Goal: Information Seeking & Learning: Learn about a topic

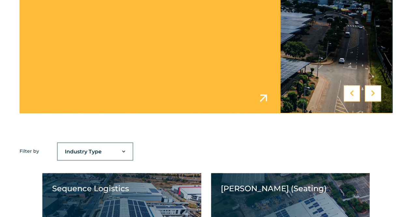
scroll to position [326, 0]
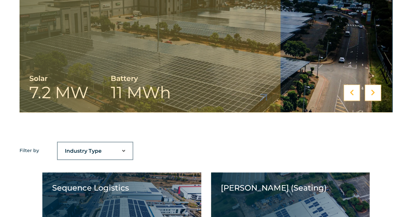
click at [375, 93] on div at bounding box center [373, 92] width 16 height 16
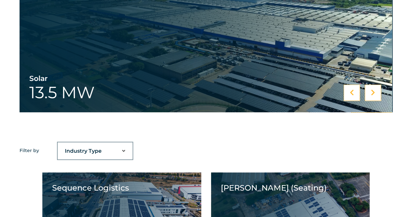
click at [374, 93] on icon at bounding box center [373, 92] width 4 height 7
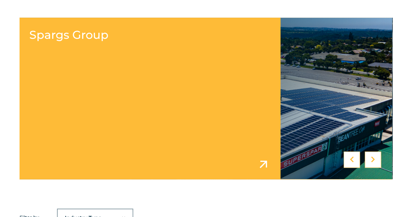
scroll to position [293, 0]
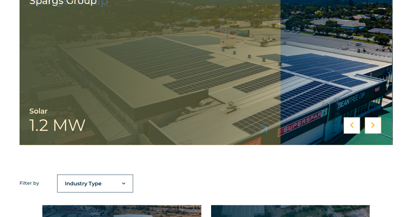
click at [379, 123] on div at bounding box center [373, 125] width 16 height 16
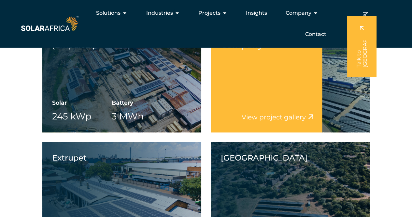
scroll to position [1056, 0]
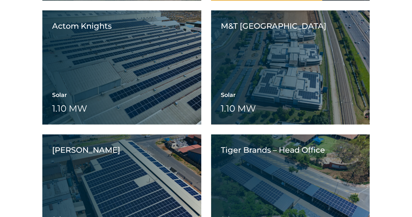
scroll to position [2105, 0]
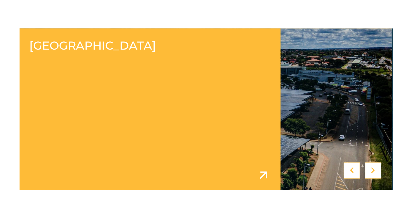
scroll to position [358, 0]
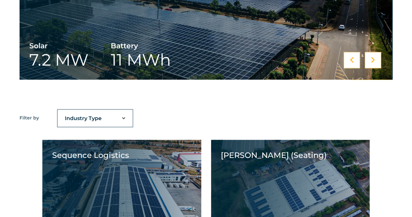
click at [326, 102] on div "Ford Motor Company Solar 13.5 [PERSON_NAME] Motor Company Ford Motor Company So…" at bounding box center [206, 13] width 412 height 190
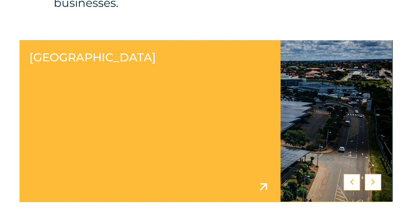
scroll to position [260, 0]
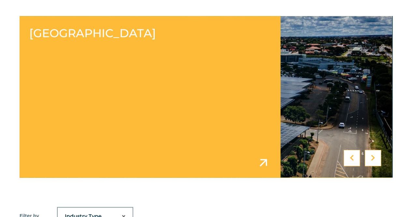
click at [106, 45] on link at bounding box center [206, 96] width 373 height 161
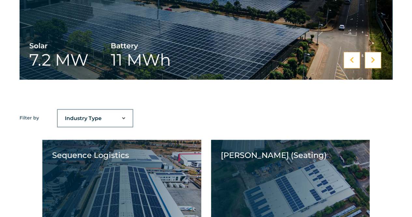
scroll to position [776, 0]
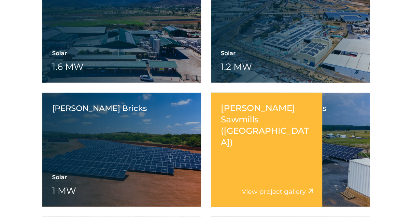
click at [259, 110] on h5 "[PERSON_NAME] Sawmills ([GEOGRAPHIC_DATA])" at bounding box center [266, 125] width 91 height 46
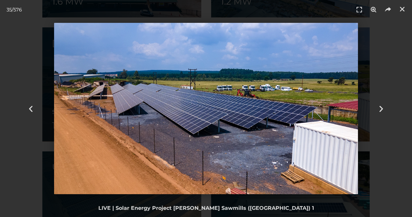
scroll to position [907, 0]
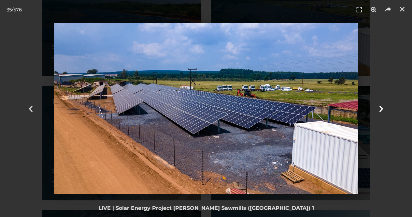
click at [395, 70] on div "Next" at bounding box center [381, 108] width 62 height 217
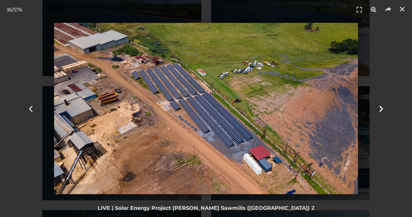
scroll to position [1037, 0]
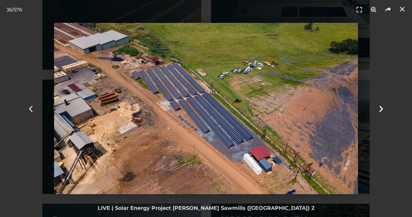
click at [381, 111] on icon "Next slide" at bounding box center [381, 108] width 8 height 8
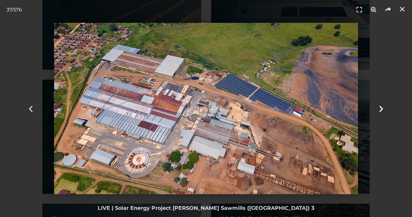
click at [381, 111] on icon "Next slide" at bounding box center [381, 108] width 8 height 8
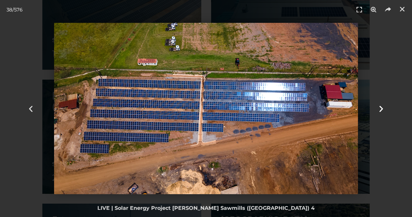
click at [381, 111] on icon "Next slide" at bounding box center [381, 108] width 8 height 8
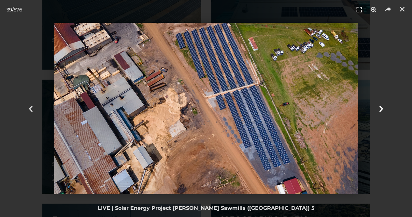
click at [387, 41] on div "Next" at bounding box center [381, 108] width 62 height 217
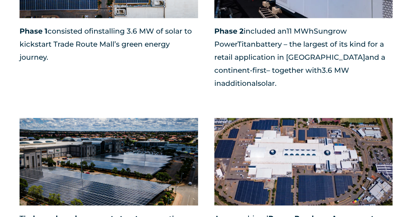
scroll to position [684, 0]
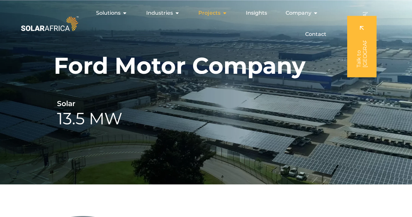
click at [209, 12] on span "Projects" at bounding box center [209, 13] width 22 height 8
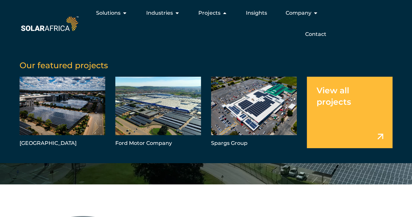
click at [341, 107] on link "Menu" at bounding box center [350, 112] width 86 height 71
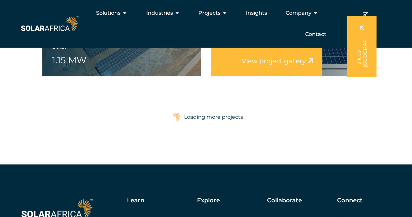
scroll to position [1066, 0]
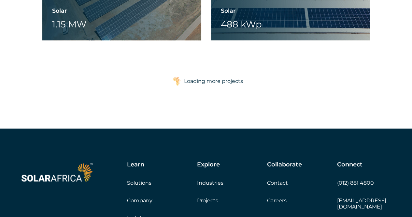
click at [325, 87] on div "Load more projects Loading more projects" at bounding box center [205, 81] width 327 height 16
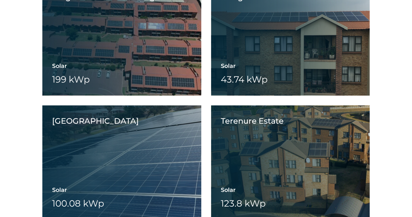
scroll to position [8188, 0]
